Goal: Information Seeking & Learning: Learn about a topic

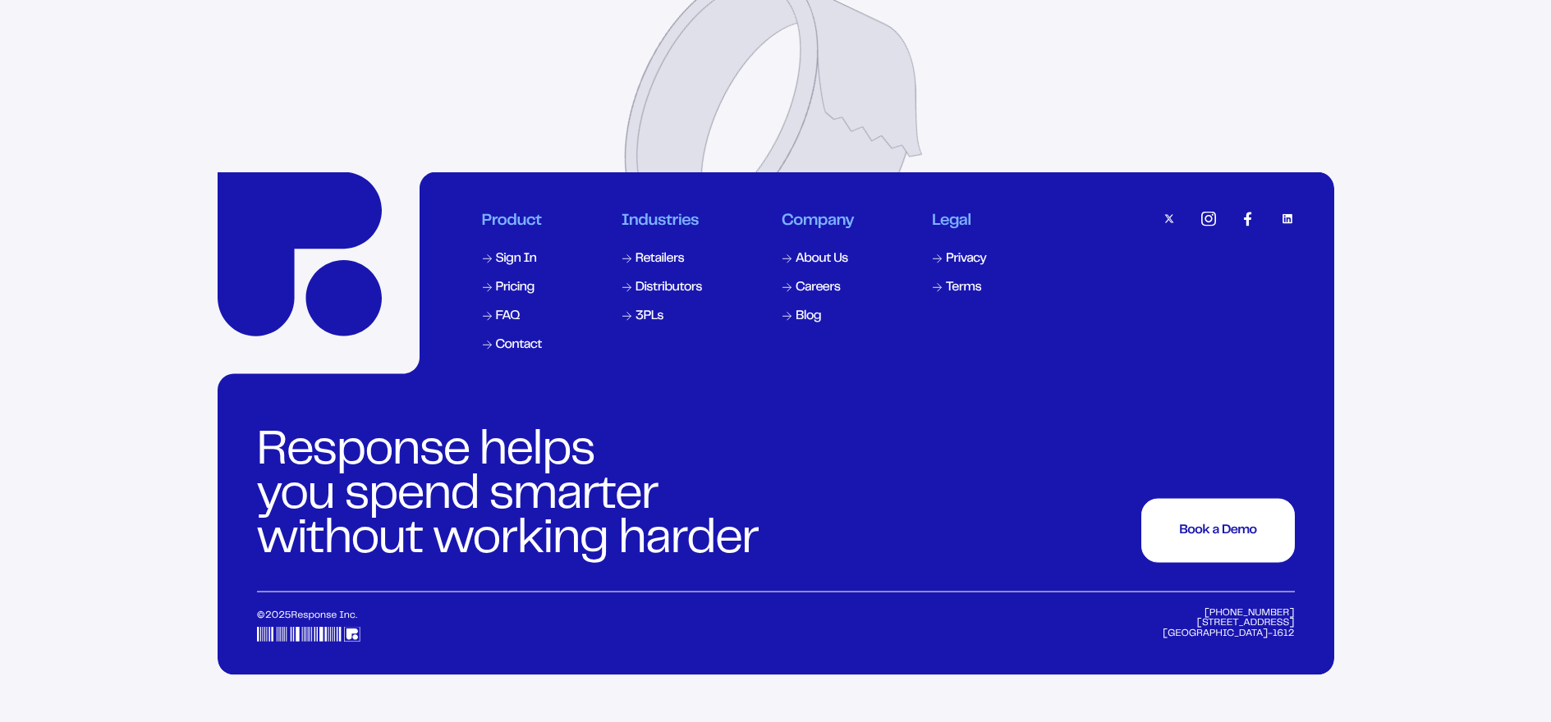
scroll to position [7999, 0]
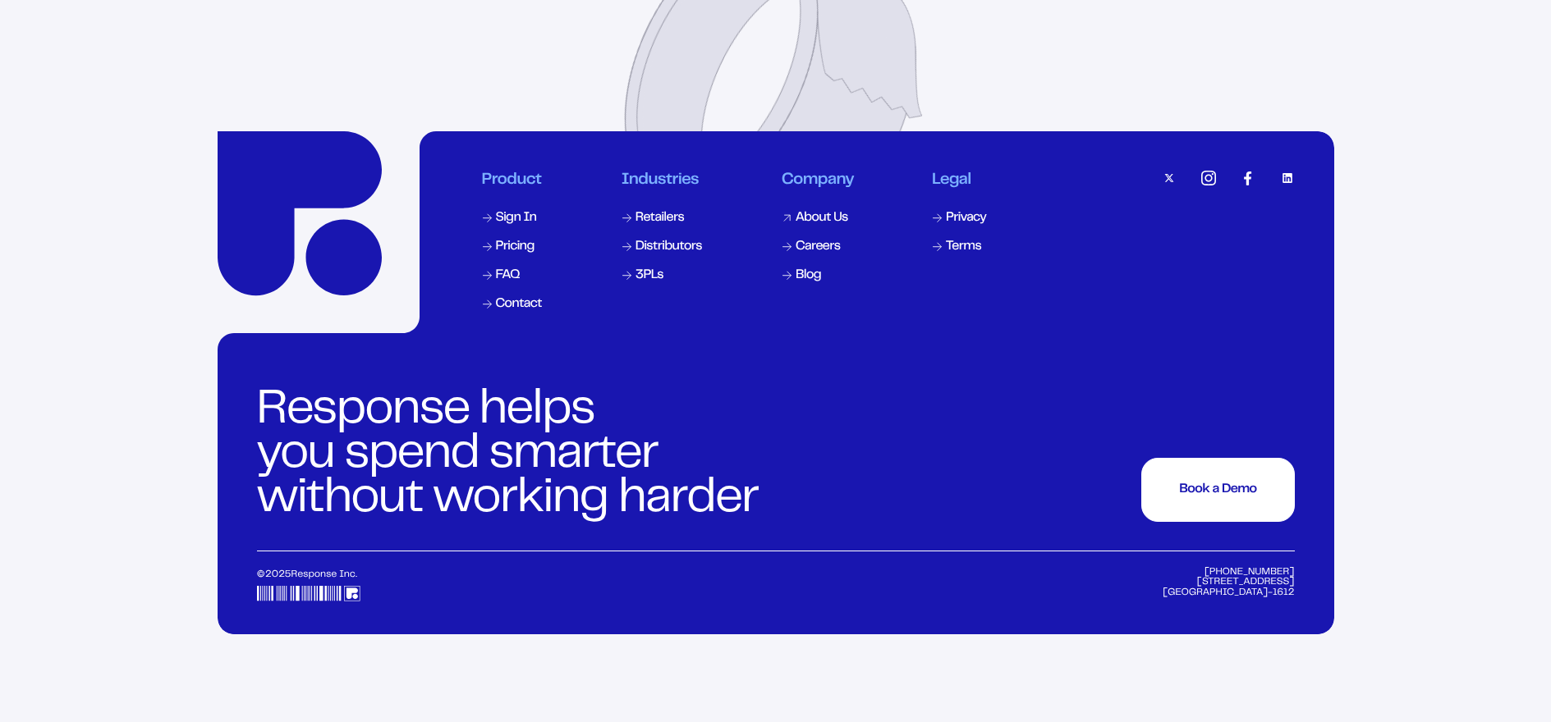
click at [821, 225] on div "About Us" at bounding box center [821, 218] width 53 height 13
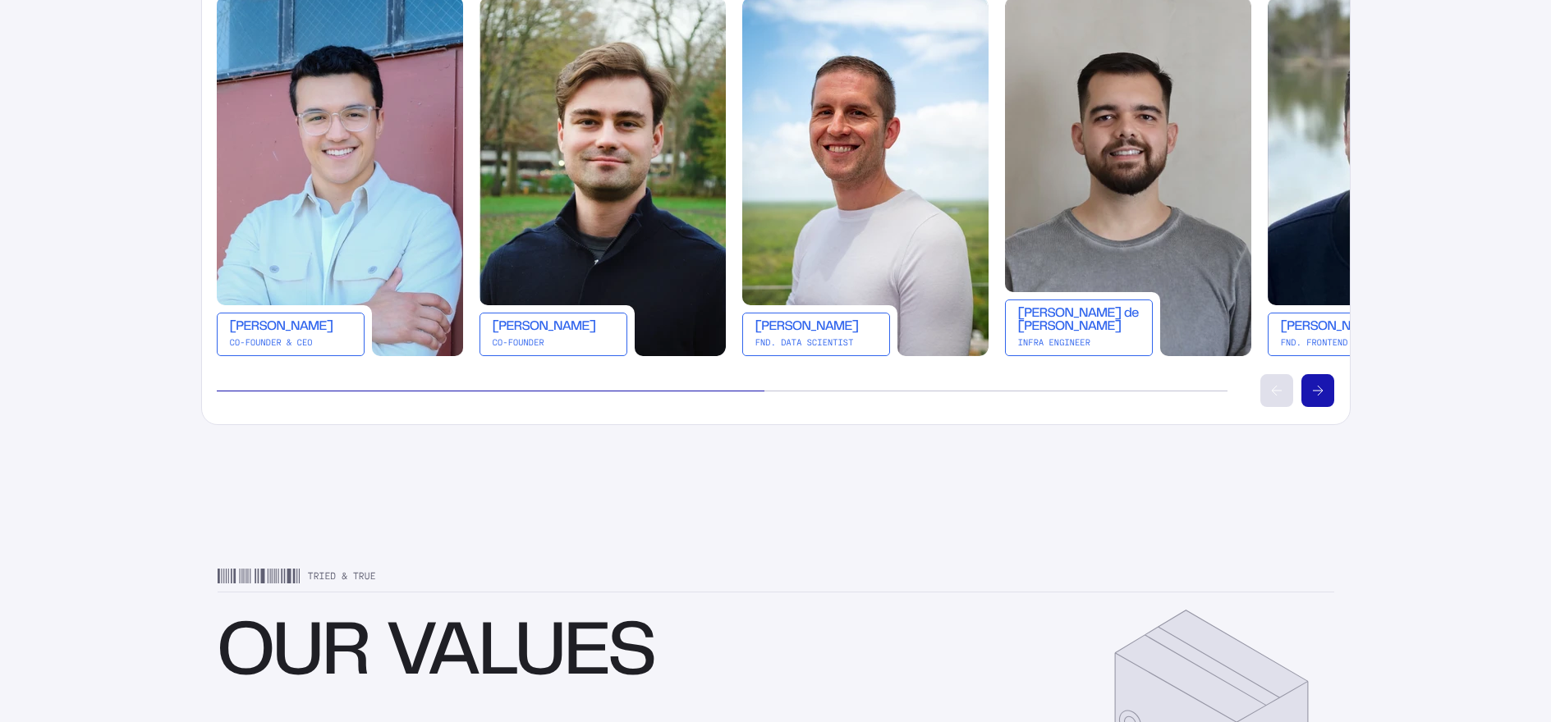
scroll to position [3773, 0]
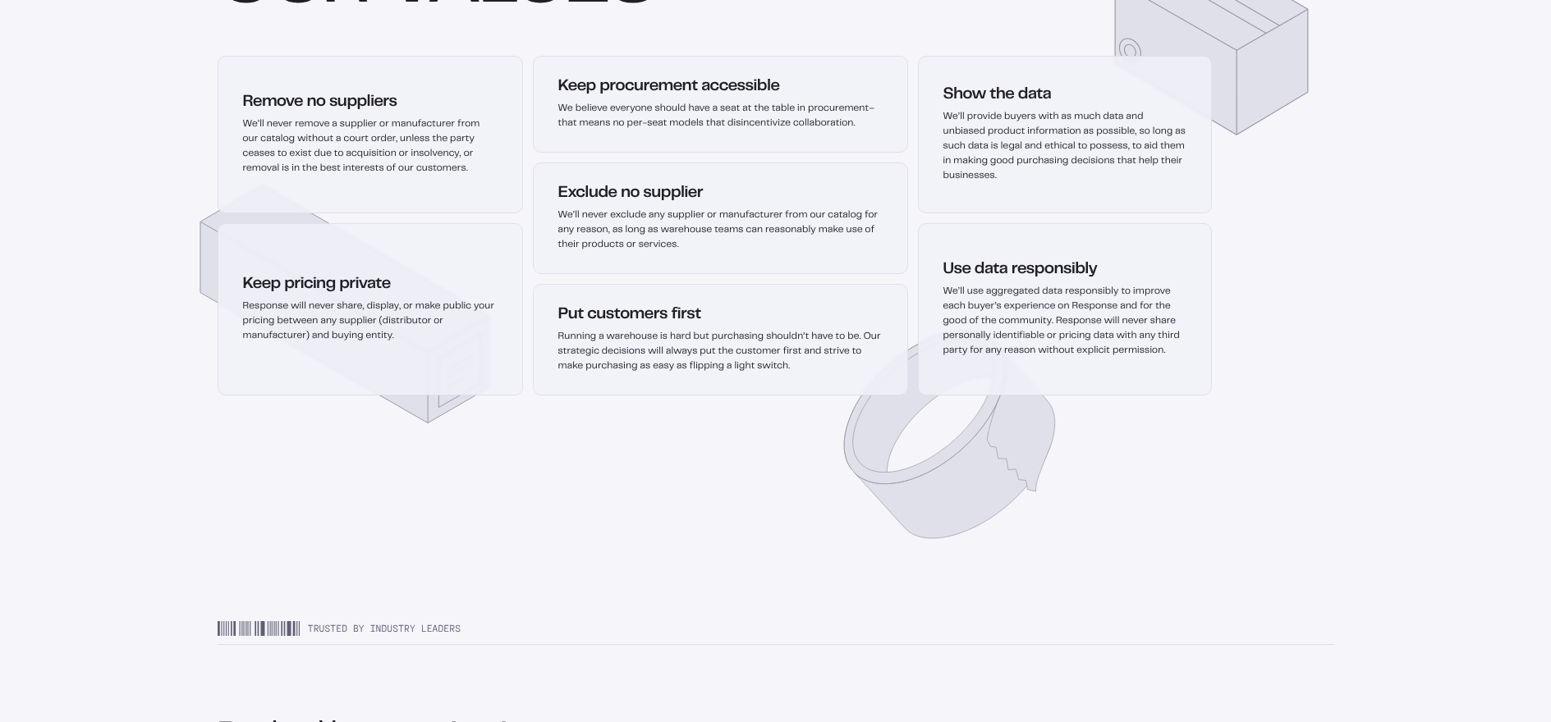
click at [1032, 135] on p "We’ll provide buyers with as much data and unbiased product information as poss…" at bounding box center [1064, 147] width 243 height 74
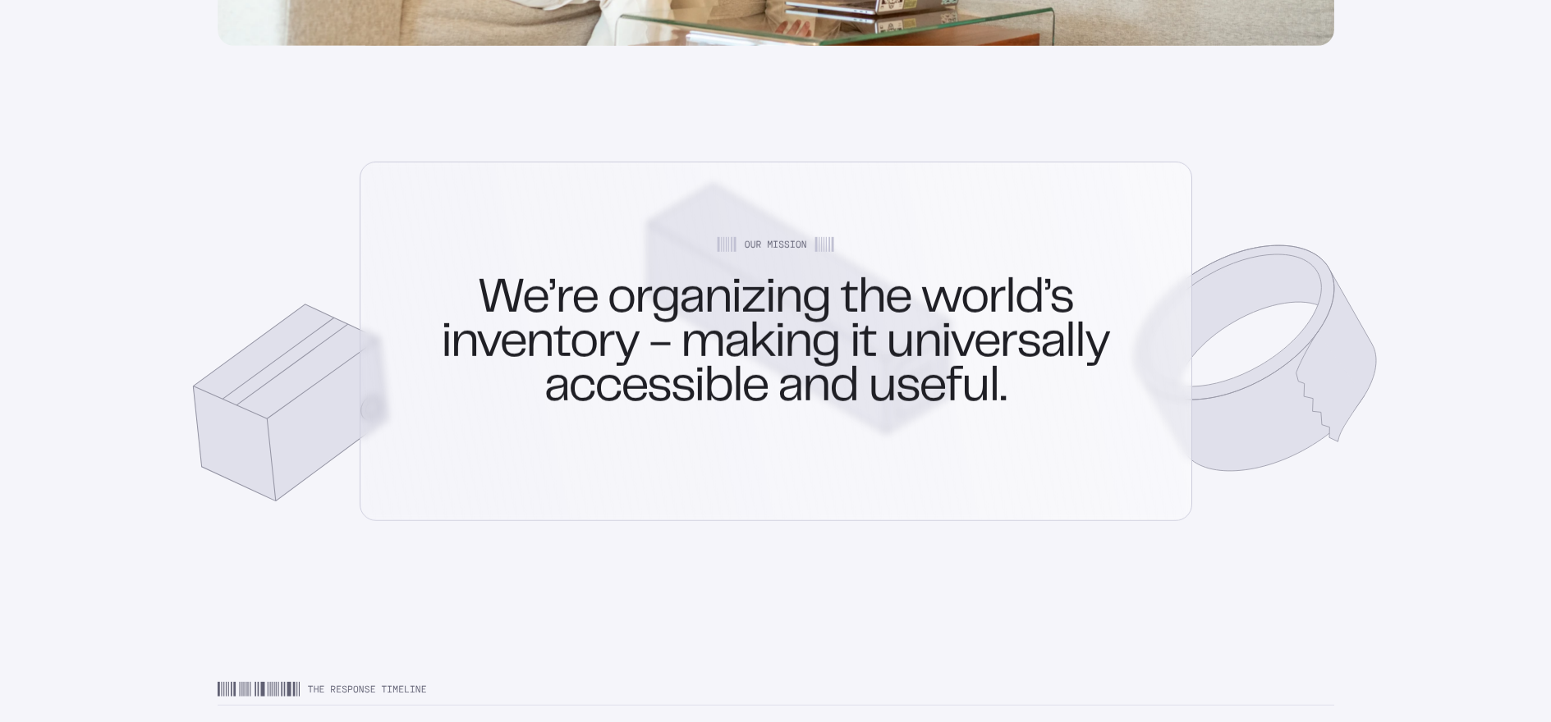
scroll to position [0, 0]
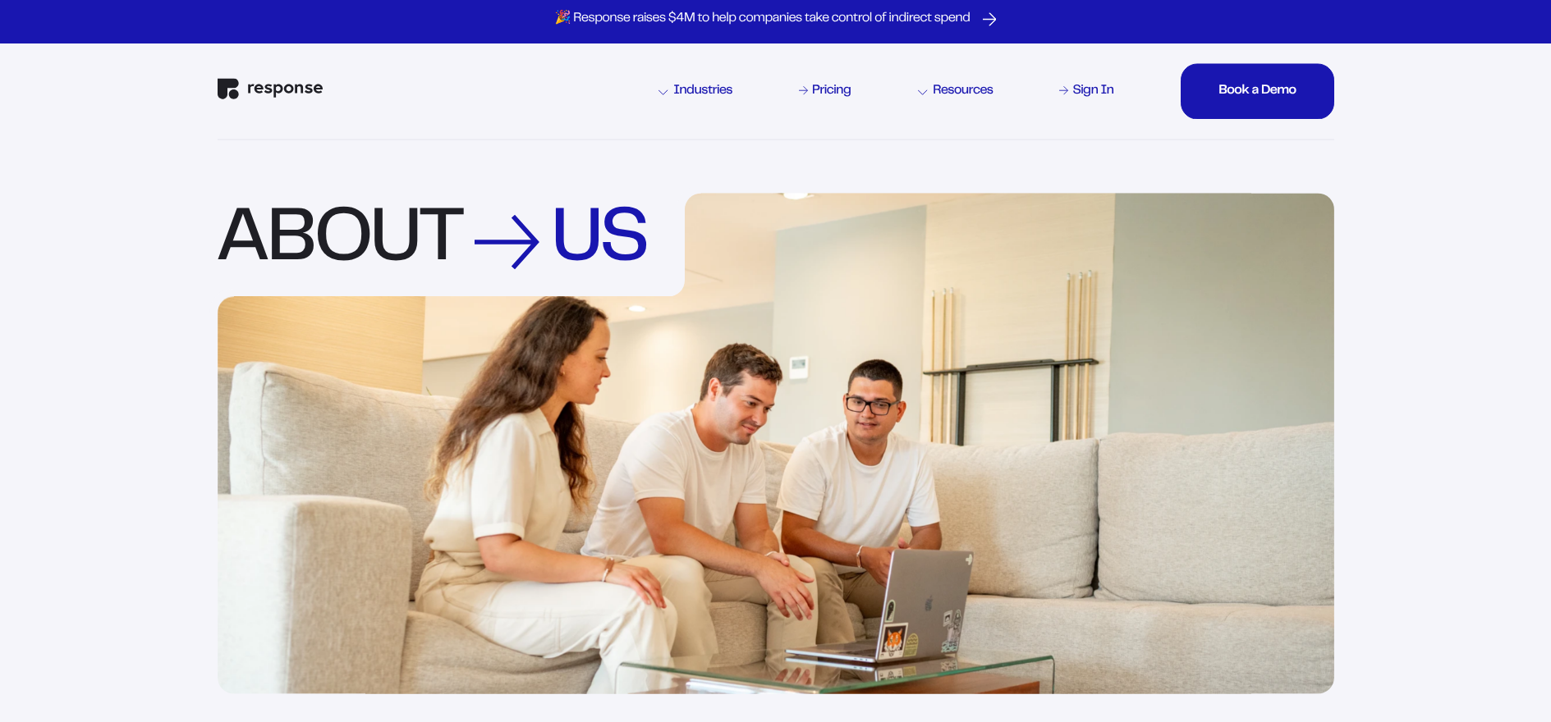
click at [275, 80] on div "Industries Pricing Resources Sign In Book a Demo Book a Demo Book a Demo Book a…" at bounding box center [776, 91] width 1116 height 95
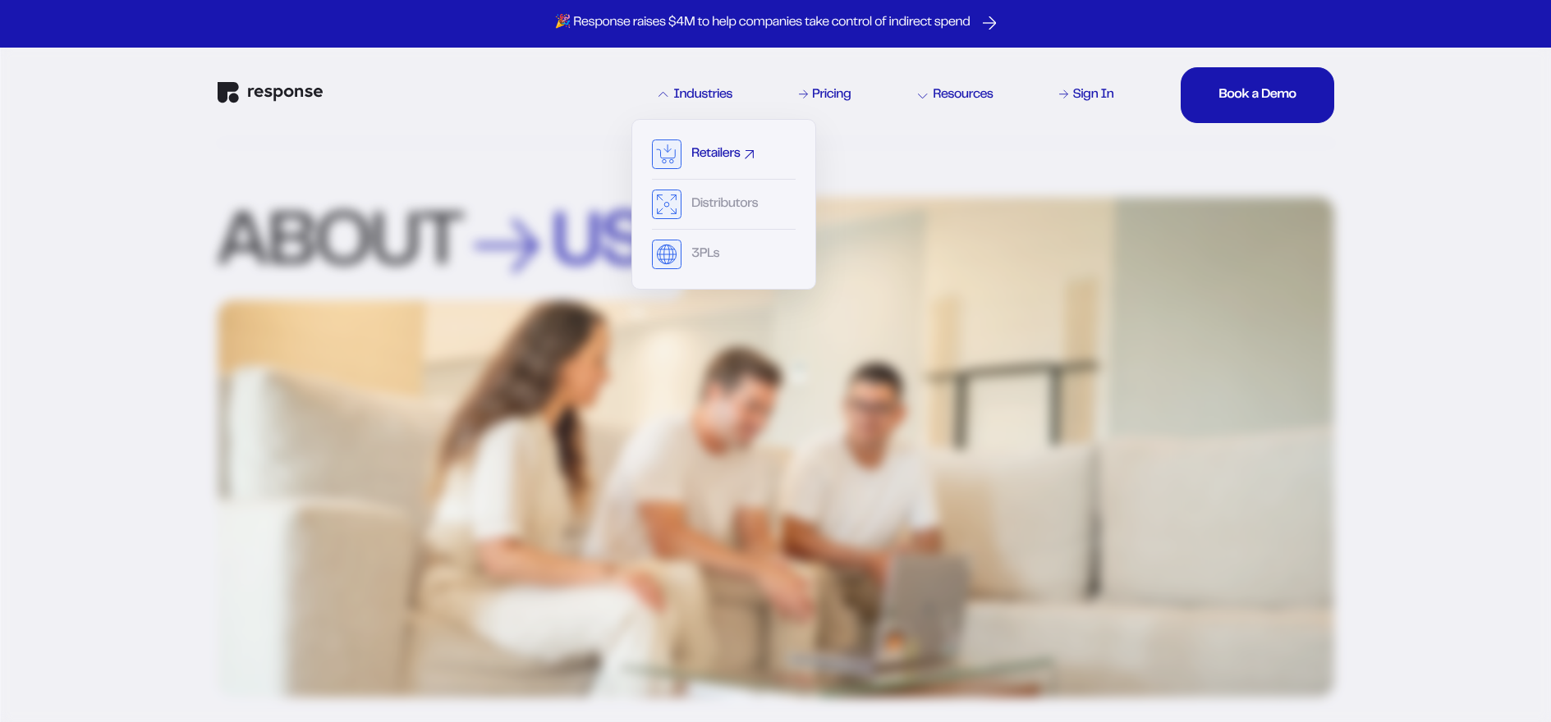
click at [691, 149] on div "Retailers" at bounding box center [715, 154] width 48 height 13
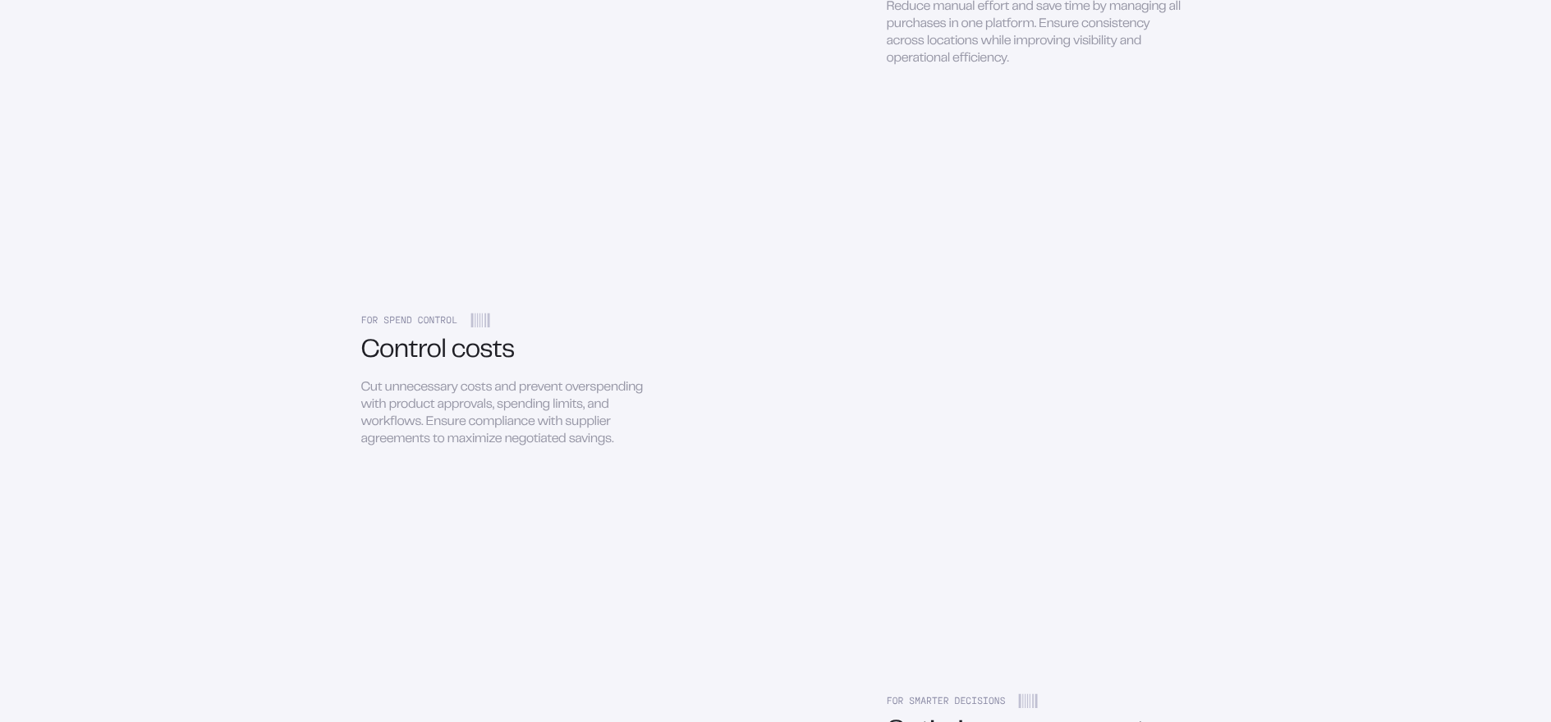
scroll to position [2244, 0]
